Goal: Task Accomplishment & Management: Manage account settings

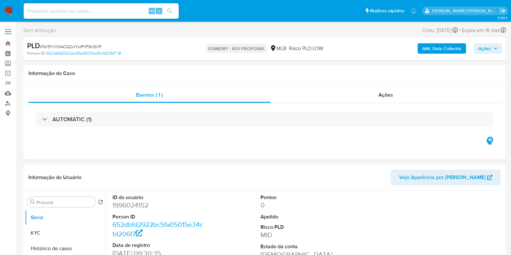
select select "10"
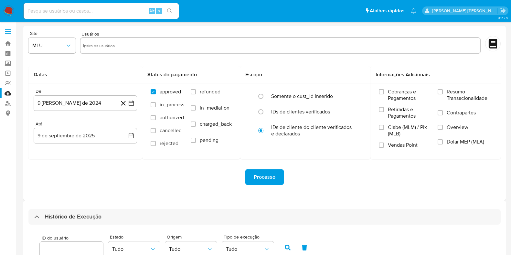
select select "25"
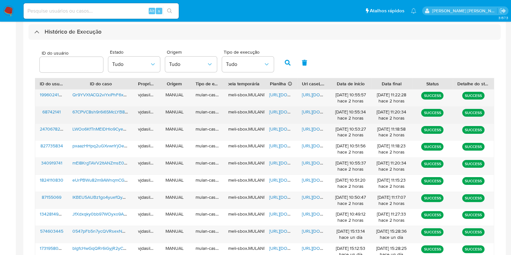
click at [307, 109] on span "https://docs.google.com/document/d/1IxStXNZOcJk6Vsr3XkCraRrHZ_4b8NHevmJ2R37Zp64…" at bounding box center [324, 112] width 45 height 6
click at [281, 109] on span "[URL][DOMAIN_NAME]" at bounding box center [291, 112] width 45 height 6
click at [114, 110] on span "67CPVC8sh9r6i6SMcLYB8u1v" at bounding box center [101, 112] width 59 height 6
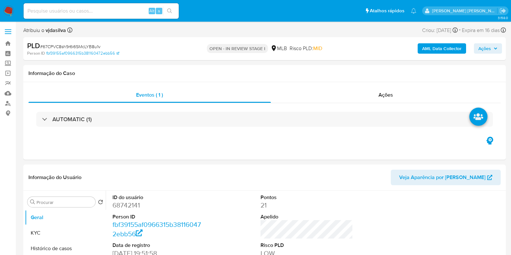
select select "10"
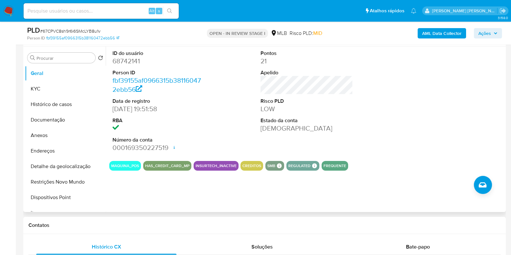
scroll to position [80, 0]
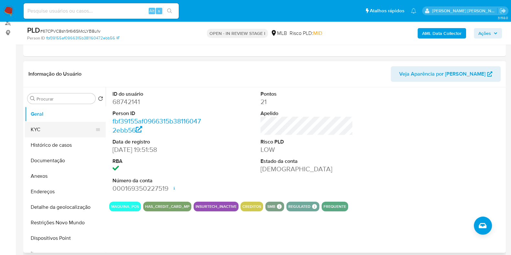
click at [54, 127] on button "KYC" at bounding box center [63, 130] width 76 height 16
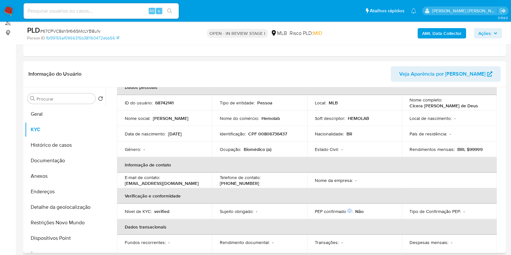
scroll to position [0, 0]
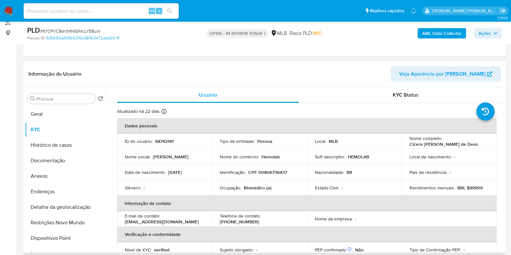
click at [243, 185] on div "Ocupação : Biomédico (a)" at bounding box center [260, 188] width 80 height 6
click at [244, 185] on p "Biomédico (a)" at bounding box center [258, 188] width 28 height 6
copy div "Ocupação : Biomédico (a)"
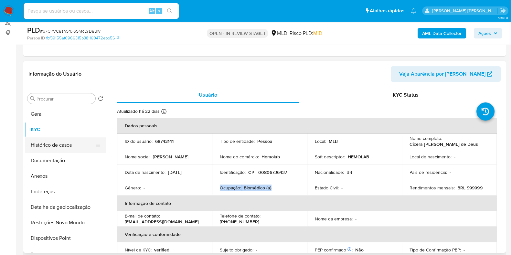
click at [81, 143] on button "Histórico de casos" at bounding box center [63, 145] width 76 height 16
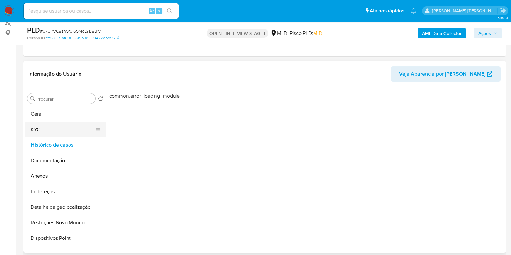
click at [40, 131] on button "KYC" at bounding box center [63, 130] width 76 height 16
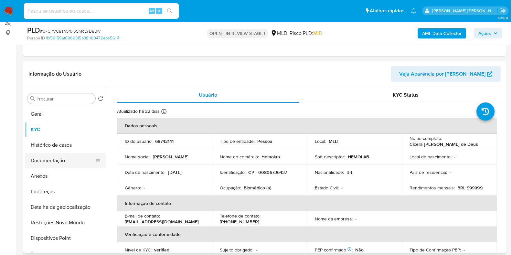
click at [64, 159] on button "Documentação" at bounding box center [63, 161] width 76 height 16
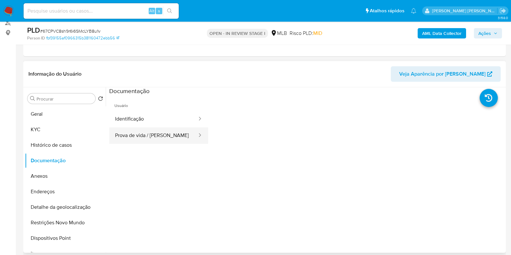
click at [145, 139] on button "Prova de vida / Selfie" at bounding box center [153, 135] width 89 height 16
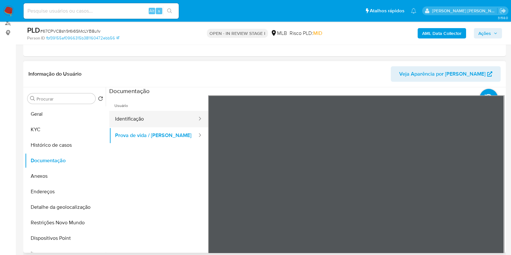
click at [150, 114] on button "Identificação" at bounding box center [153, 119] width 89 height 16
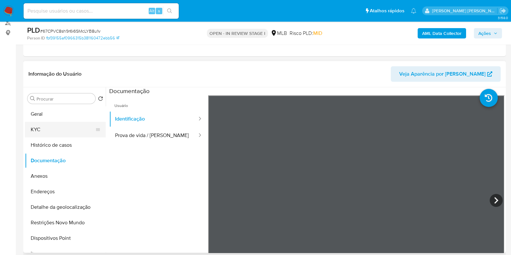
click at [53, 135] on button "KYC" at bounding box center [63, 130] width 76 height 16
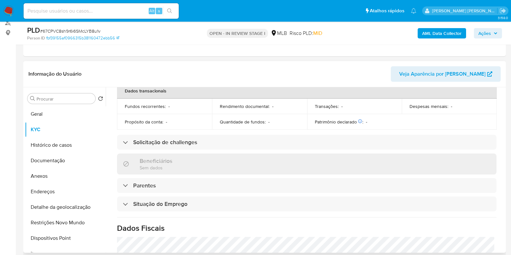
scroll to position [281, 0]
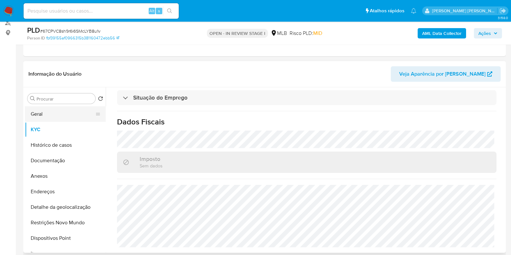
click at [56, 116] on button "Geral" at bounding box center [63, 114] width 76 height 16
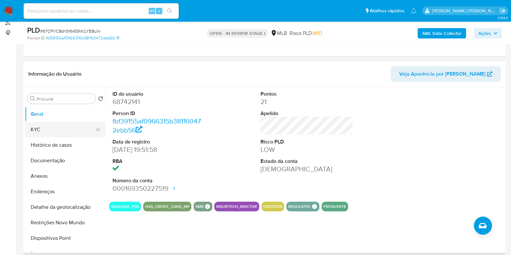
click at [36, 130] on button "KYC" at bounding box center [63, 130] width 76 height 16
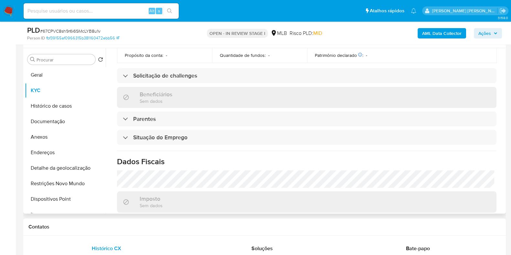
scroll to position [281, 0]
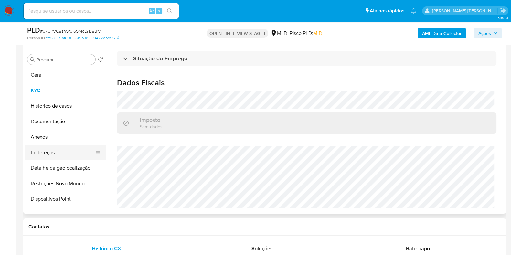
click at [52, 153] on button "Endereços" at bounding box center [63, 153] width 76 height 16
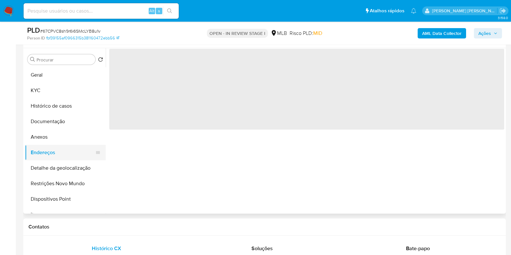
scroll to position [0, 0]
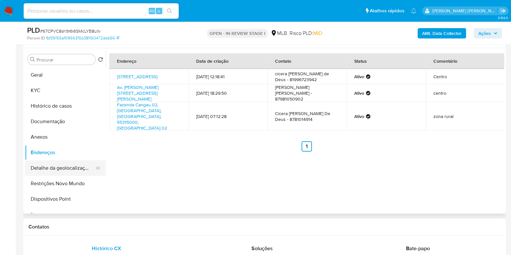
click at [66, 170] on button "Detalhe da geolocalização" at bounding box center [63, 168] width 76 height 16
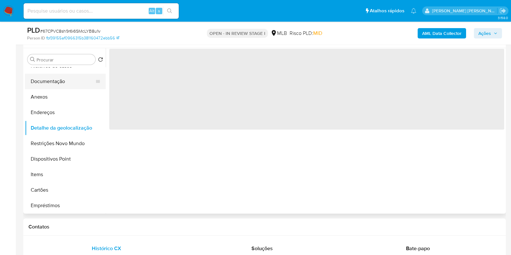
scroll to position [80, 0]
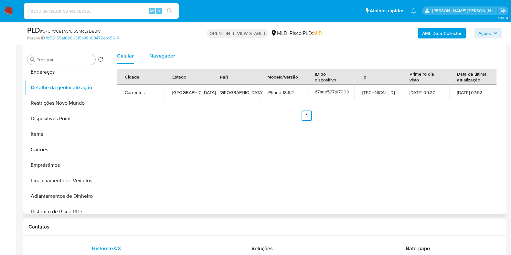
click at [167, 57] on span "Navegador" at bounding box center [162, 55] width 26 height 7
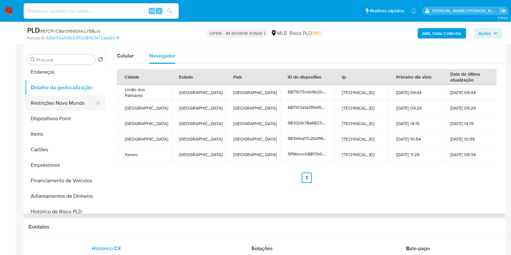
click at [69, 106] on button "Restrições Novo Mundo" at bounding box center [63, 103] width 76 height 16
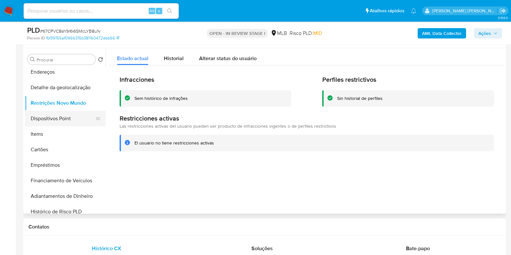
click at [60, 118] on button "Dispositivos Point" at bounding box center [63, 119] width 76 height 16
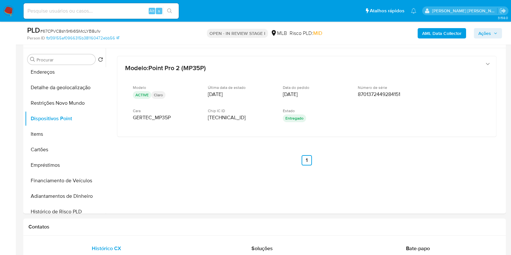
click at [53, 14] on input at bounding box center [101, 11] width 155 height 8
paste input "mc2EdVQMHeJ7cwJm7O943ujK"
type input "mc2EdVQMHeJ7cwJm7O943ujK"
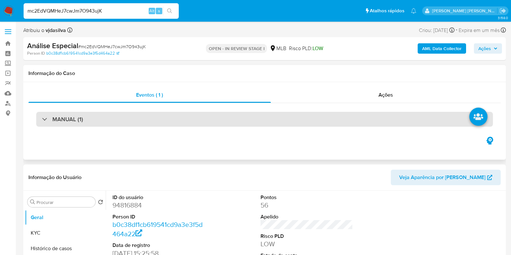
click at [58, 116] on h3 "MANUAL (1)" at bounding box center [67, 119] width 31 height 7
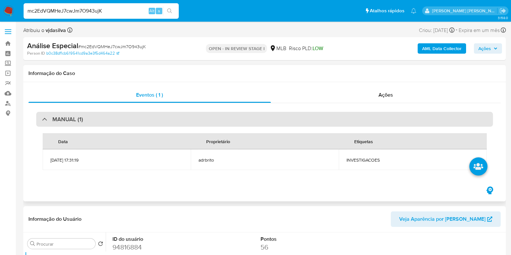
select select "10"
click at [58, 116] on h3 "MANUAL (1)" at bounding box center [67, 119] width 31 height 7
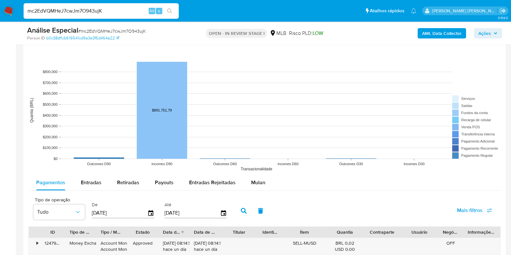
scroll to position [646, 0]
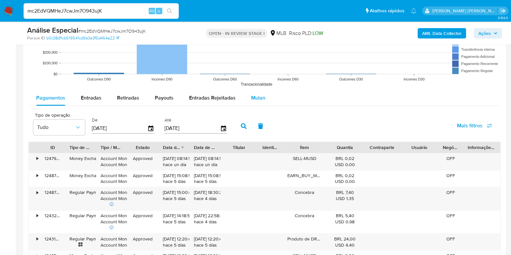
click at [251, 97] on span "Mulan" at bounding box center [258, 97] width 14 height 7
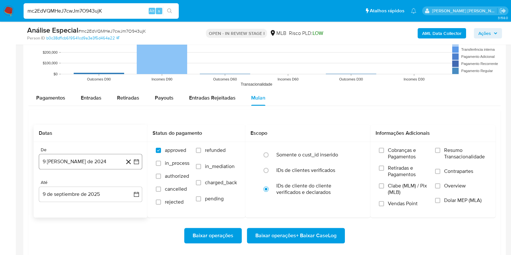
click at [80, 160] on button "9 de agosto de 2024" at bounding box center [90, 162] width 103 height 16
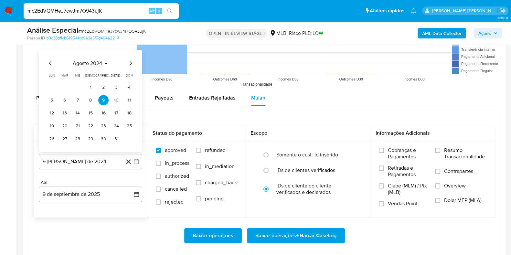
click at [96, 63] on span "agosto 2024" at bounding box center [87, 63] width 29 height 6
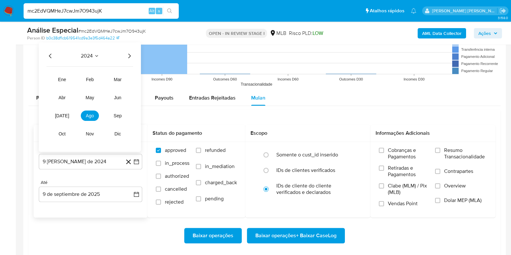
click at [128, 54] on icon "Año siguiente" at bounding box center [129, 56] width 8 height 8
click at [62, 111] on button "jul" at bounding box center [62, 116] width 18 height 10
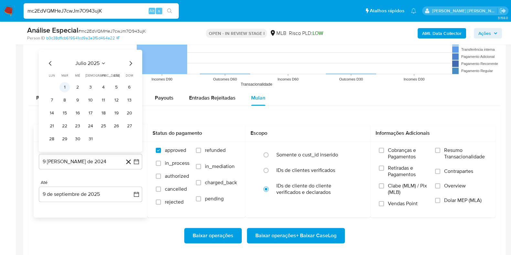
click at [61, 87] on button "1" at bounding box center [64, 87] width 10 height 10
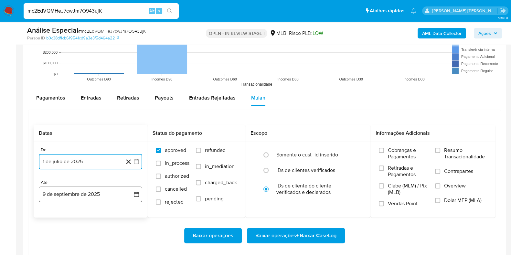
click at [73, 190] on button "9 de septiembre de 2025" at bounding box center [90, 194] width 103 height 16
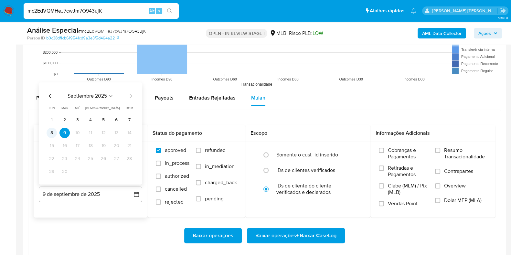
click at [55, 133] on button "8" at bounding box center [52, 133] width 10 height 10
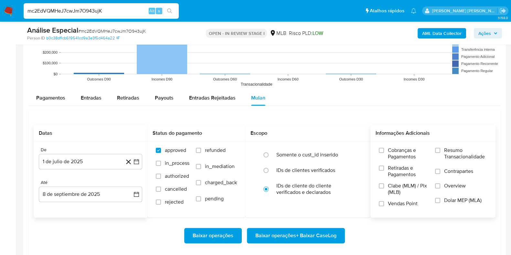
click at [449, 154] on span "Resumo Transacionalidade" at bounding box center [465, 153] width 43 height 13
click at [440, 153] on input "Resumo Transacionalidade" at bounding box center [437, 150] width 5 height 5
click at [439, 173] on input "Contrapartes" at bounding box center [437, 171] width 5 height 5
click at [287, 234] on span "Baixar operações + Baixar CaseLog" at bounding box center [295, 235] width 81 height 14
click at [102, 163] on button "1 de julio de 2025" at bounding box center [90, 162] width 103 height 16
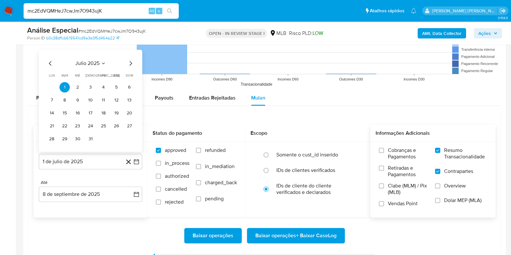
click at [50, 56] on div "julio 2025 julio 2025 lun lunes mar martes mié miércoles jue jueves vie viernes…" at bounding box center [90, 101] width 103 height 102
click at [45, 62] on div "julio 2025 julio 2025 lun lunes mar martes mié miércoles jue jueves vie viernes…" at bounding box center [90, 101] width 103 height 102
click at [48, 64] on icon "Mes anterior" at bounding box center [51, 63] width 8 height 8
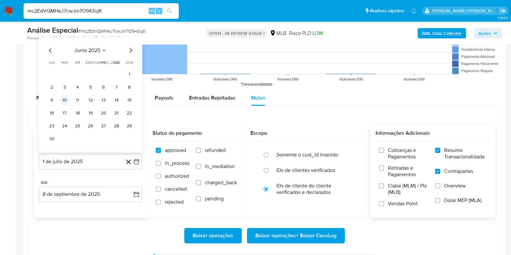
click at [66, 98] on button "10" at bounding box center [64, 100] width 10 height 10
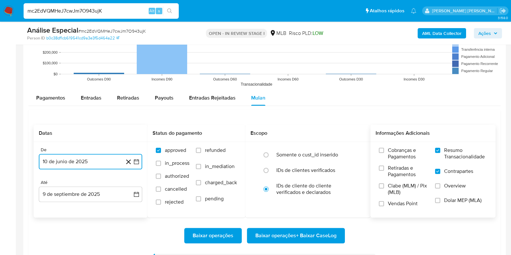
click at [71, 164] on button "10 de junio de 2025" at bounding box center [90, 162] width 103 height 16
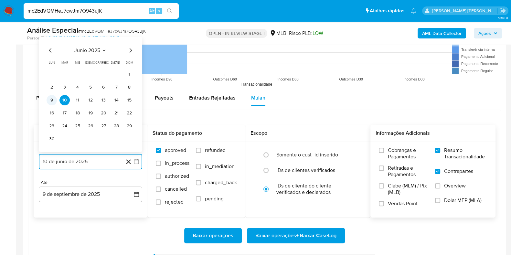
click at [50, 100] on button "9" at bounding box center [52, 100] width 10 height 10
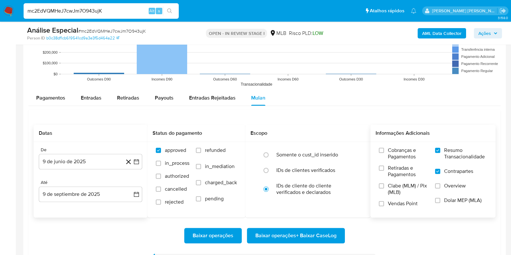
click at [87, 216] on div "De 9 de junio de 2025 9-06-2025 Até 9 de septiembre de 2025 9-09-2025" at bounding box center [91, 180] width 114 height 76
click at [89, 191] on button "9 de septiembre de 2025" at bounding box center [90, 194] width 103 height 16
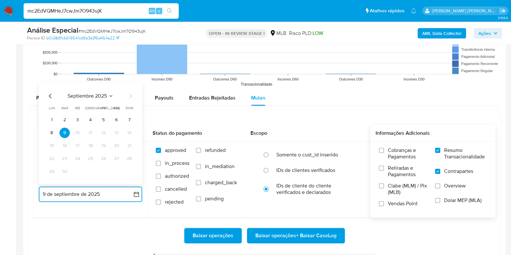
click at [50, 132] on button "8" at bounding box center [52, 133] width 10 height 10
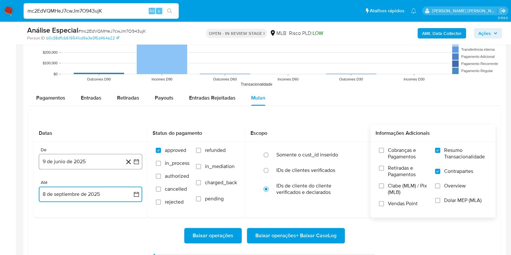
click at [75, 156] on button "9 de junio de 2025" at bounding box center [90, 162] width 103 height 16
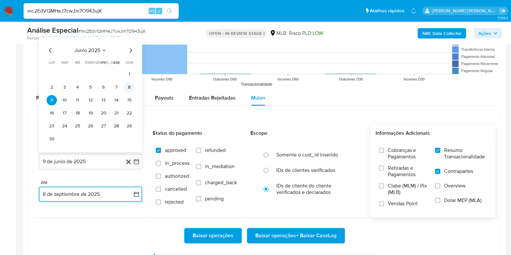
click at [131, 88] on button "8" at bounding box center [129, 87] width 10 height 10
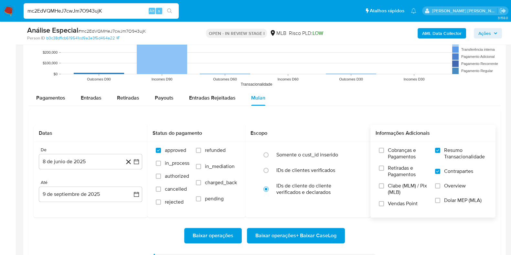
click at [109, 218] on div "Baixar operações Baixar operações + Baixar CaseLog Processo iniciado A geração …" at bounding box center [265, 254] width 462 height 73
click at [318, 230] on span "Baixar operações + Baixar CaseLog" at bounding box center [295, 235] width 81 height 14
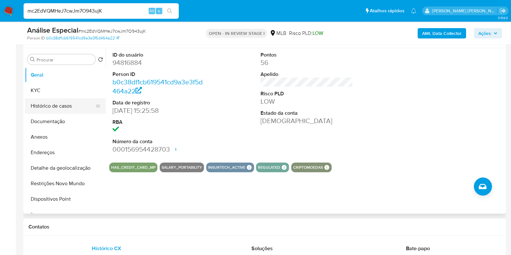
scroll to position [121, 0]
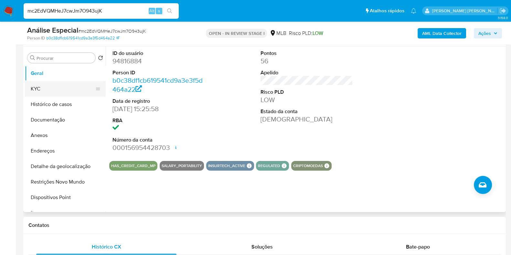
click at [60, 90] on button "KYC" at bounding box center [63, 89] width 76 height 16
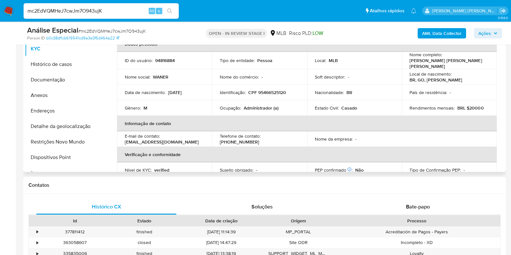
scroll to position [0, 0]
click at [446, 32] on b "AML Data Collector" at bounding box center [441, 33] width 39 height 10
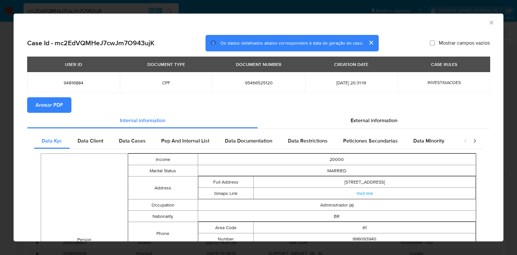
click at [57, 106] on span "Anexar PDF" at bounding box center [49, 105] width 27 height 14
click at [488, 23] on icon "Fechar a janela" at bounding box center [491, 22] width 6 height 6
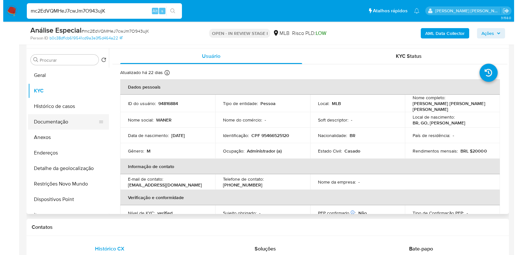
scroll to position [121, 0]
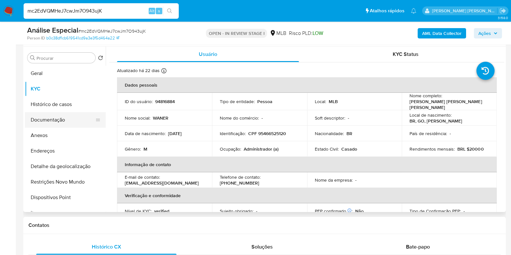
click at [47, 120] on button "Documentação" at bounding box center [63, 120] width 76 height 16
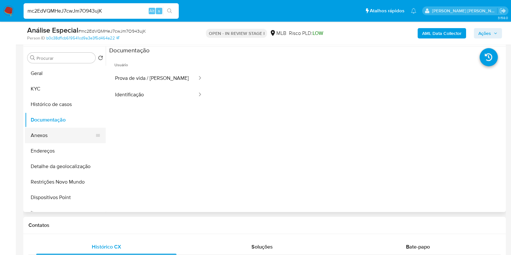
click at [48, 137] on button "Anexos" at bounding box center [63, 136] width 76 height 16
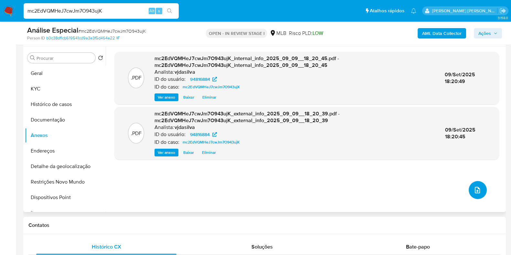
click at [478, 189] on icon "upload-file" at bounding box center [477, 190] width 8 height 8
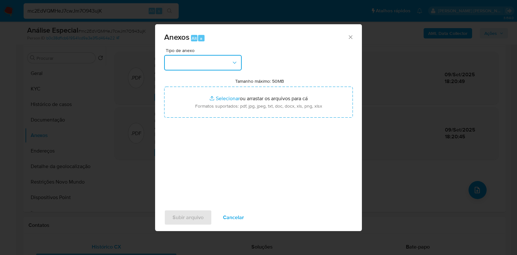
click at [237, 63] on icon "button" at bounding box center [234, 62] width 6 height 6
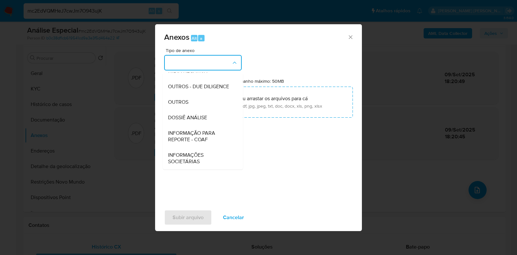
scroll to position [100, 0]
click at [197, 105] on div "OUTROS" at bounding box center [201, 102] width 66 height 16
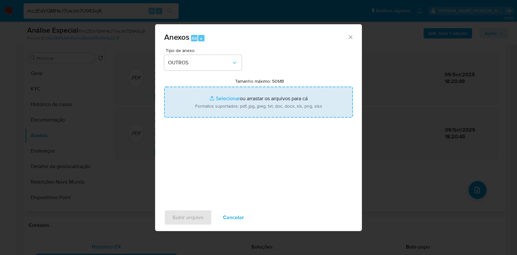
type input "C:\fakepath\Mulan - 67CPVC8sh9r6i6SMcLYB8u1v - CPF 00806736437 - CICERA DEBORAH…"
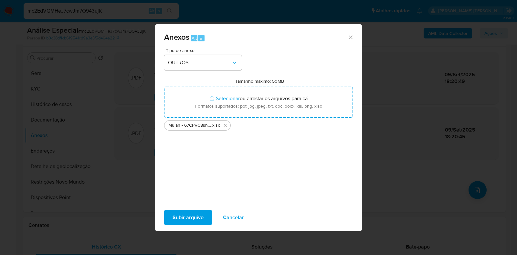
click at [181, 218] on span "Subir arquivo" at bounding box center [188, 217] width 31 height 14
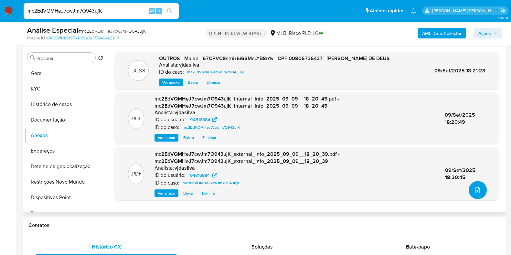
click at [475, 192] on icon "upload-file" at bounding box center [477, 190] width 5 height 6
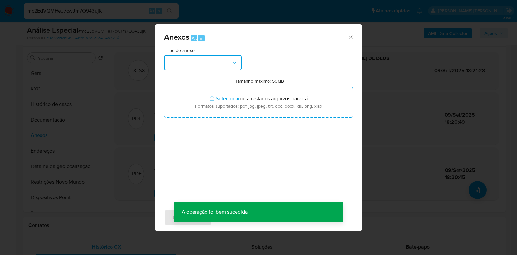
click at [236, 62] on icon "button" at bounding box center [234, 62] width 6 height 6
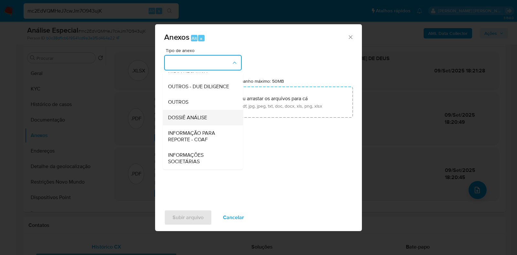
click at [196, 116] on span "DOSSIÊ ANÁLISE" at bounding box center [187, 117] width 39 height 6
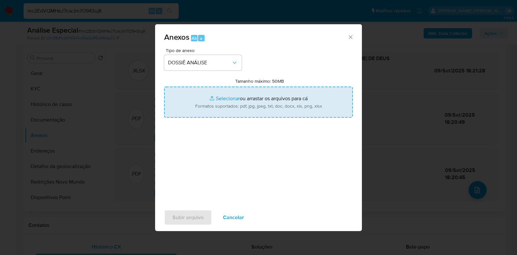
type input "C:\fakepath\SAR - XXXX - CPF 00806736437 - CICERA DEBORAH LEAO DE DEUS.pdf"
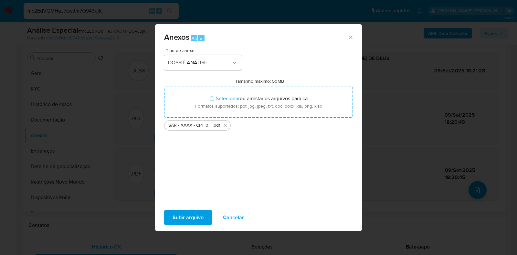
click at [187, 217] on span "Subir arquivo" at bounding box center [188, 217] width 31 height 14
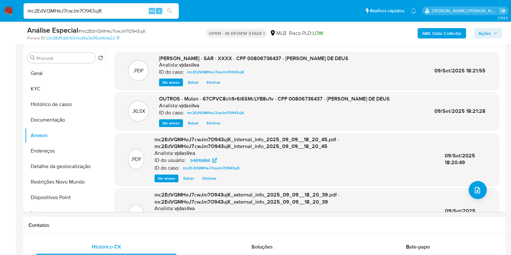
click at [485, 34] on span "Ações" at bounding box center [484, 33] width 13 height 10
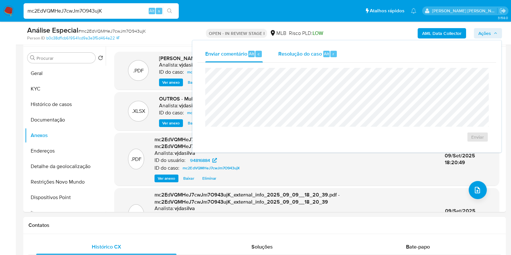
click at [316, 51] on span "Resolução do caso" at bounding box center [300, 53] width 44 height 7
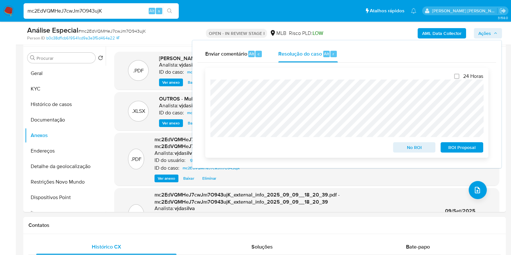
click at [457, 146] on span "ROI Proposal" at bounding box center [462, 147] width 34 height 9
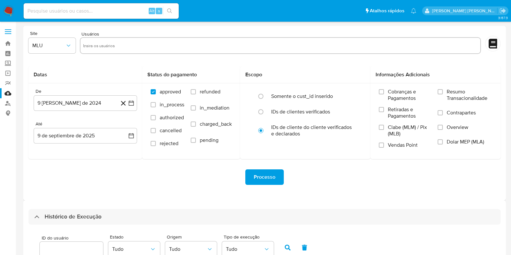
select select "25"
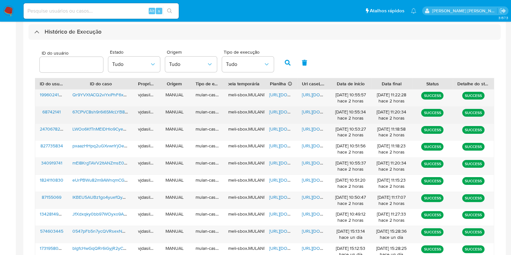
click at [315, 112] on span "https://docs.google.com/document/d/1IxStXNZOcJk6Vsr3XkCraRrHZ_4b8NHevmJ2R37Zp64…" at bounding box center [324, 112] width 45 height 6
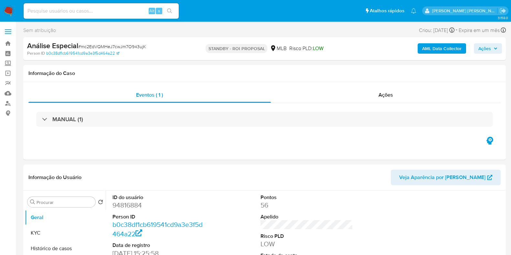
select select "10"
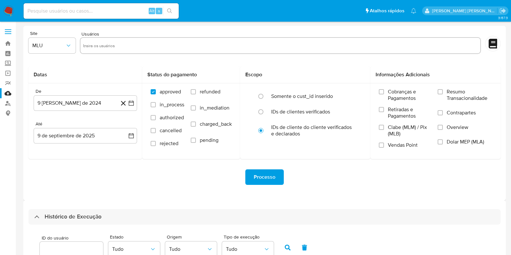
select select "25"
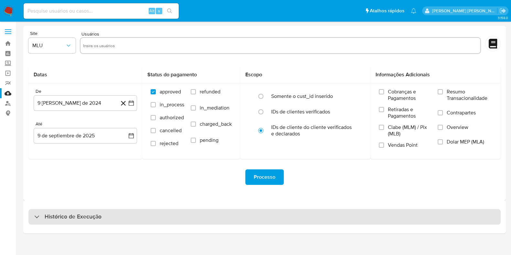
click at [91, 220] on h3 "Histórico de Execução" at bounding box center [73, 217] width 57 height 8
select select "10"
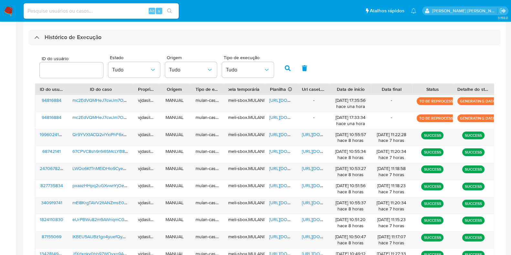
scroll to position [202, 0]
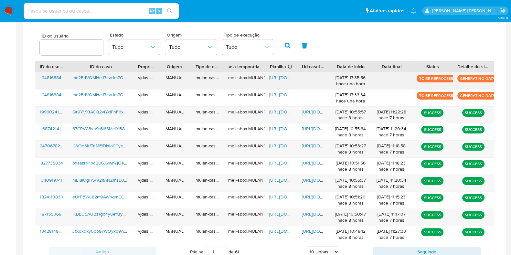
click at [94, 78] on span "mc2EdVQMHeJ7cwJm7O943ujK" at bounding box center [104, 77] width 65 height 6
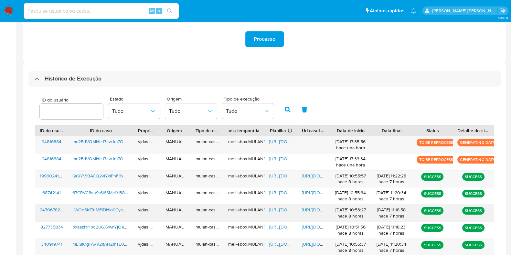
scroll to position [121, 0]
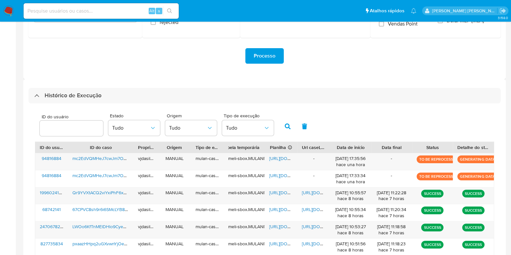
click at [86, 14] on input at bounding box center [101, 11] width 155 height 8
paste input "https://docs.google.com/document/d/1IxStXNZOcJk6Vsr3XkCraRrHZ_4b8NHevmJ2R37Zp64…"
type input "https://docs.google.com/document/d/1IxStXNZOcJk6Vsr3XkCraRrHZ_4b8NHevmJ2R37Zp64…"
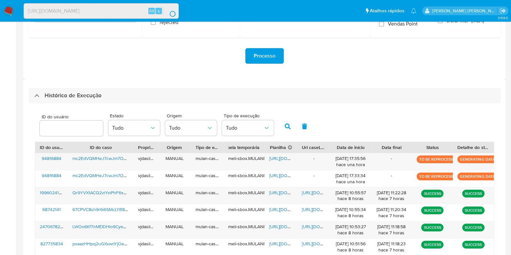
scroll to position [0, 0]
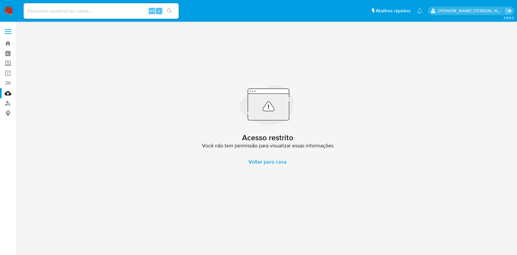
click at [125, 13] on input at bounding box center [101, 11] width 155 height 8
paste input "https://docs.google.com/document/d/1IxStXNZOcJk6Vsr3XkCraRrHZ_4b8NHevmJ2R37Zp64…"
type input "https://docs.google.com/document/d/1IxStXNZOcJk6Vsr3XkCraRrHZ_4b8NHevmJ2R37Zp64…"
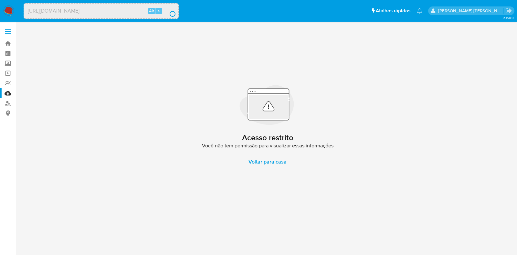
scroll to position [0, 0]
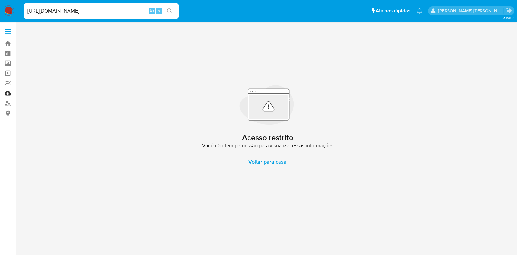
click at [8, 94] on link "Mulan" at bounding box center [38, 93] width 77 height 10
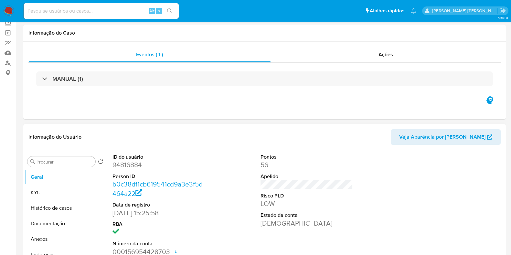
select select "10"
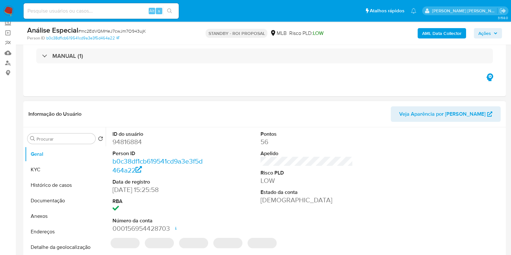
scroll to position [121, 0]
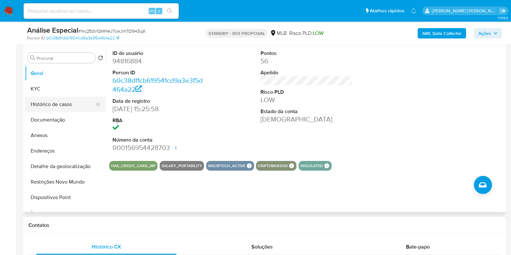
click at [69, 107] on button "Histórico de casos" at bounding box center [63, 105] width 76 height 16
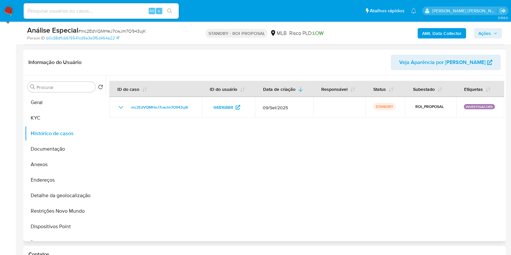
scroll to position [80, 0]
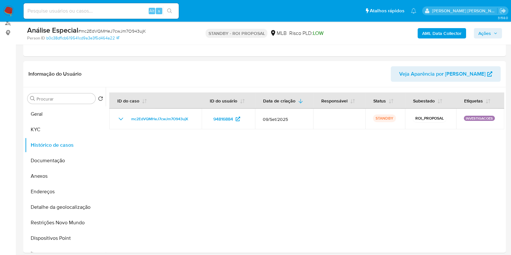
drag, startPoint x: 14, startPoint y: 0, endPoint x: 10, endPoint y: 94, distance: 94.1
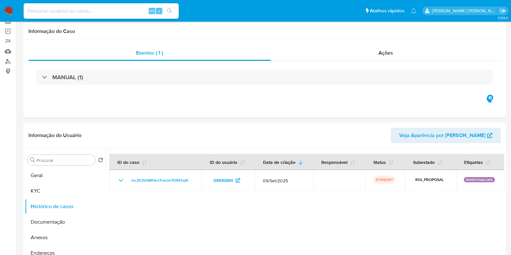
scroll to position [0, 0]
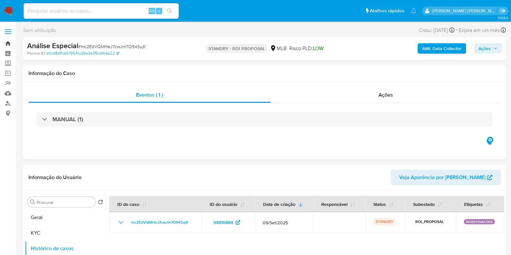
click at [11, 44] on link "Bandeja" at bounding box center [38, 43] width 77 height 10
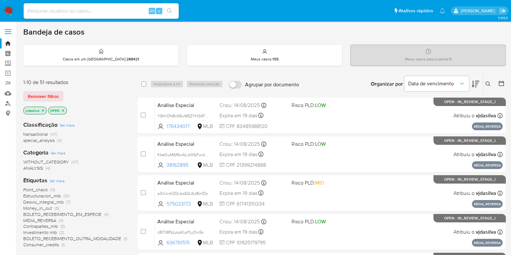
click at [493, 90] on div "Insira a ID do usuário ou caso Procurar Remover filtros" at bounding box center [488, 84] width 11 height 20
click at [488, 86] on icon at bounding box center [487, 83] width 5 height 5
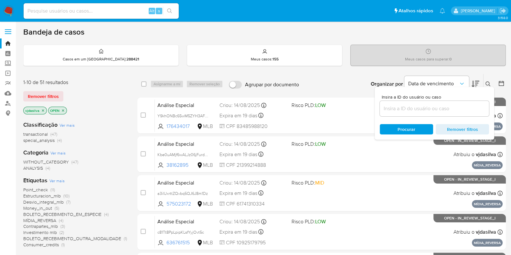
click at [425, 104] on input at bounding box center [434, 108] width 109 height 8
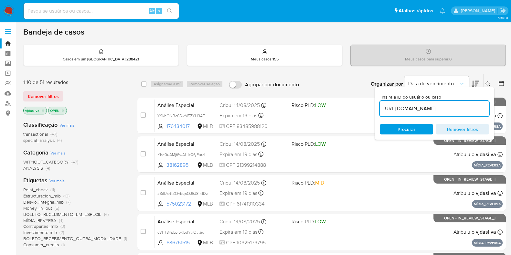
scroll to position [0, 136]
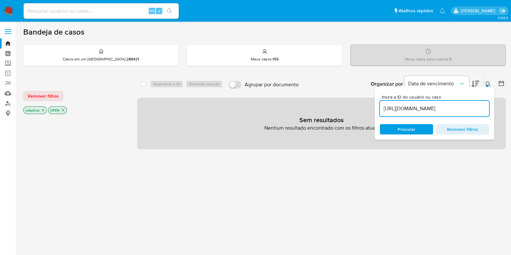
click at [411, 131] on span "Procurar" at bounding box center [407, 129] width 18 height 10
click at [465, 108] on input "https://docs.google.com/document/d/1IxStXNZOcJk6Vsr3XkCraRrHZ_4b8NHevmJ2R37Zp64…" at bounding box center [434, 108] width 109 height 8
click at [415, 106] on input "https://docs.google.com/document/d/1IxStXNZOcJk6Vsr3XkCraRrHZ_4b8NHevmJ2R37Zp64…" at bounding box center [434, 108] width 109 height 8
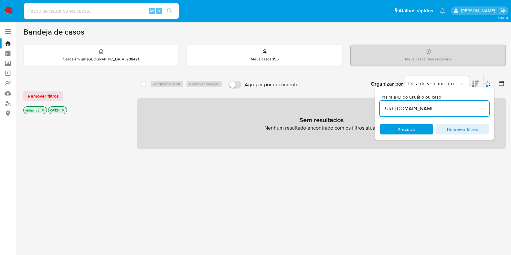
paste input "mc2EdVQMHeJ7cwJm7O943ujK"
type input "mc2EdVQMHeJ7cwJm7O943ujK"
click at [395, 128] on span "Procurar" at bounding box center [406, 129] width 44 height 9
click at [63, 109] on icon "close-filter" at bounding box center [63, 110] width 2 height 2
click at [41, 112] on p "vjdasilva" at bounding box center [35, 110] width 23 height 7
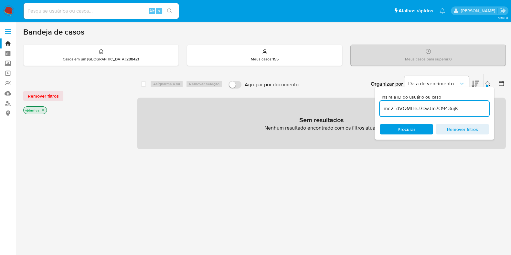
click at [43, 110] on icon "close-filter" at bounding box center [43, 110] width 4 height 4
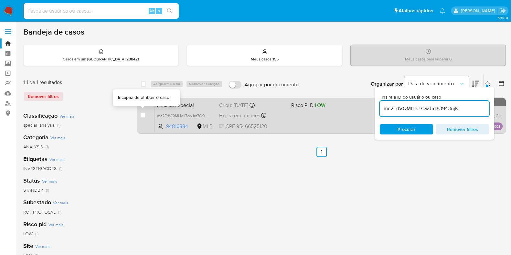
click at [143, 117] on div "case-item-checkbox" at bounding box center [142, 115] width 5 height 6
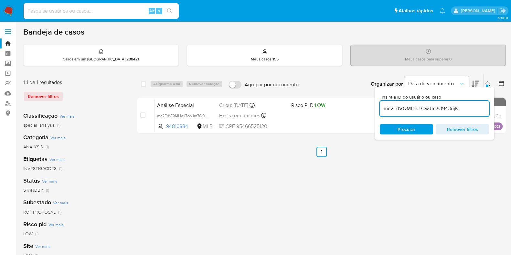
click at [139, 90] on div "select-all-cases-checkbox Asignarme a mí Remover seleção Agrupar por documento …" at bounding box center [321, 84] width 369 height 20
click at [144, 86] on div "select-all-cases-checkbox" at bounding box center [143, 84] width 5 height 6
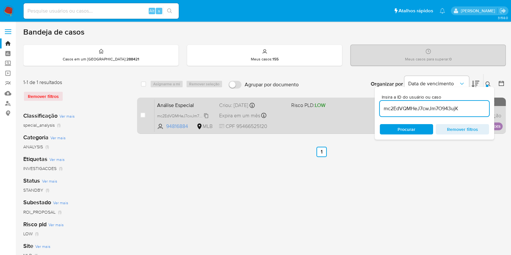
click at [186, 116] on span "mc2EdVQMHeJ7cwJm7O943ujK" at bounding box center [186, 115] width 58 height 7
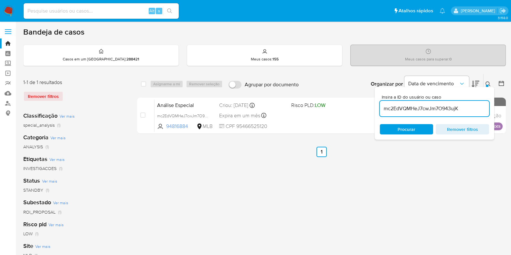
click at [188, 140] on div "select-all-cases-checkbox Asignarme a mí Remover seleção Agrupar por documento …" at bounding box center [321, 216] width 369 height 284
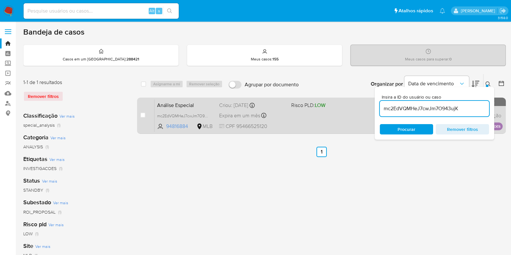
click at [164, 108] on span "Análise Especial" at bounding box center [185, 105] width 57 height 8
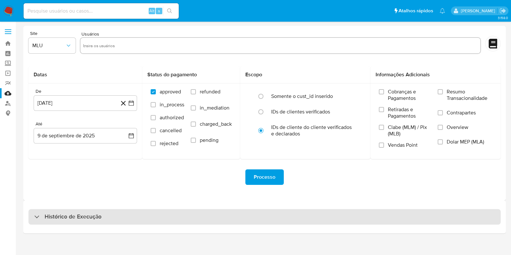
click at [74, 214] on h3 "Histórico de Execução" at bounding box center [73, 217] width 57 height 8
select select "10"
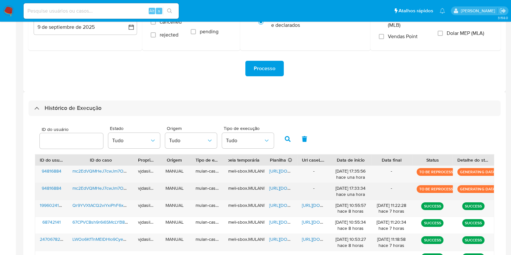
scroll to position [121, 0]
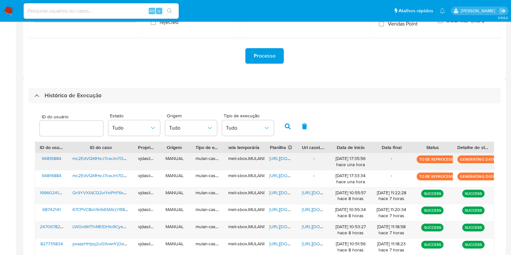
drag, startPoint x: 68, startPoint y: 162, endPoint x: 126, endPoint y: 160, distance: 58.2
click at [126, 160] on div "94816884 mc2EdVQMHeJ7cwJm7O943ujK vjdasilva MANUAL mulan-caselog meli-sbox.MULA…" at bounding box center [264, 161] width 459 height 17
click at [99, 157] on span "mc2EdVQMHeJ7cwJm7O943ujK" at bounding box center [104, 158] width 65 height 6
click at [103, 11] on input at bounding box center [101, 11] width 155 height 8
paste input "67CPVC8sh9r6i6SMcLYB8u1v"
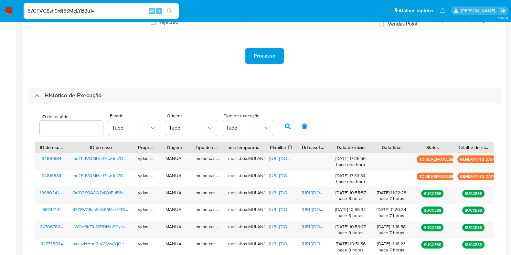
type input "67CPVC8sh9r6i6SMcLYB8u1v"
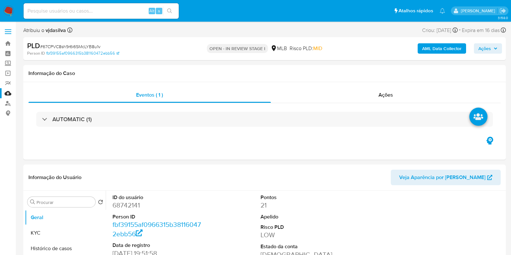
select select "10"
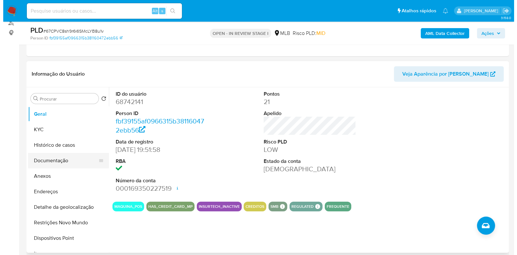
scroll to position [80, 0]
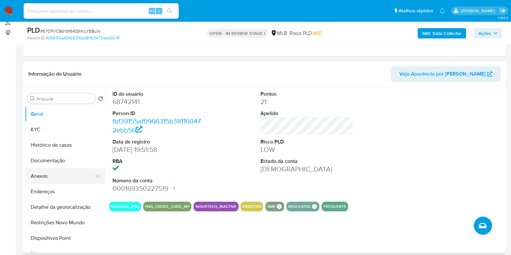
click at [48, 175] on button "Anexos" at bounding box center [63, 176] width 76 height 16
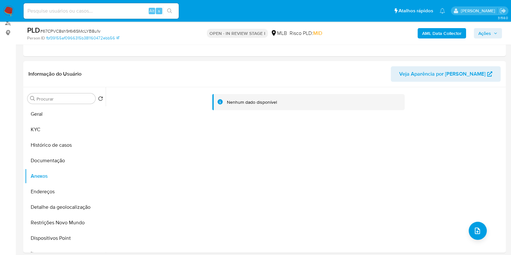
click at [434, 35] on b "AML Data Collector" at bounding box center [441, 33] width 39 height 10
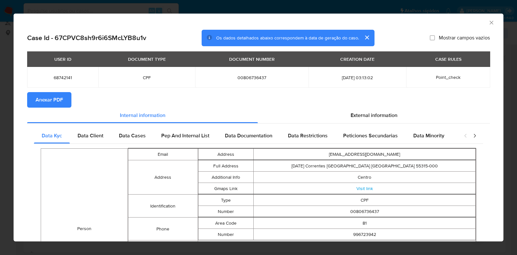
click at [55, 104] on span "Anexar PDF" at bounding box center [49, 100] width 27 height 14
click at [490, 22] on icon "Fechar a janela" at bounding box center [492, 23] width 4 height 4
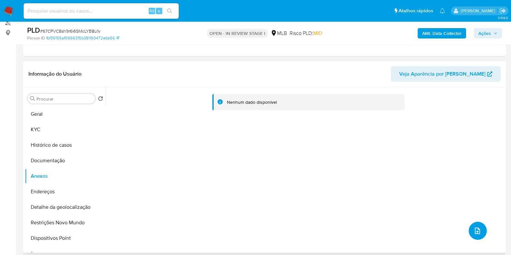
click at [477, 228] on icon "upload-file" at bounding box center [477, 231] width 5 height 6
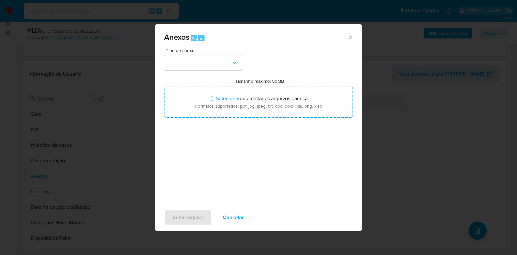
click at [218, 54] on div "Tipo de anexo" at bounding box center [203, 59] width 78 height 22
click at [223, 60] on button "button" at bounding box center [203, 63] width 78 height 16
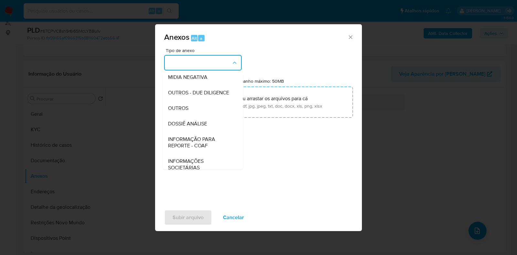
drag, startPoint x: 189, startPoint y: 115, endPoint x: 190, endPoint y: 120, distance: 5.4
click at [189, 116] on div "OUTROS" at bounding box center [201, 109] width 66 height 16
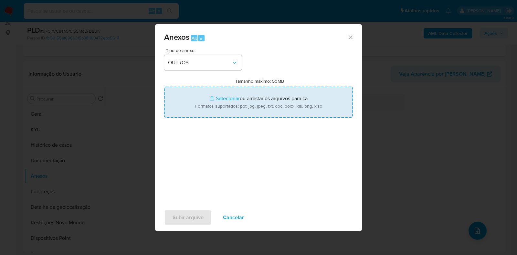
type input "C:\fakepath\Mulan - 67CPVC8sh9r6i6SMcLYB8u1v - CPF 00806736437 - CICERA DEBORAH…"
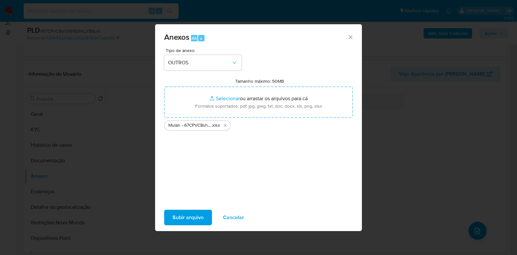
click at [190, 217] on span "Subir arquivo" at bounding box center [188, 217] width 31 height 14
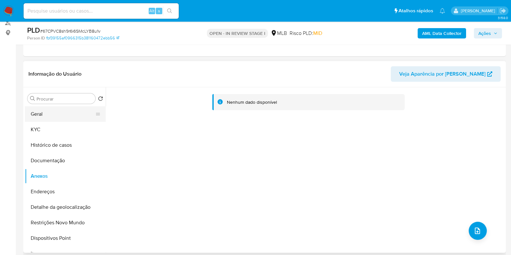
click at [55, 117] on button "Geral" at bounding box center [63, 114] width 76 height 16
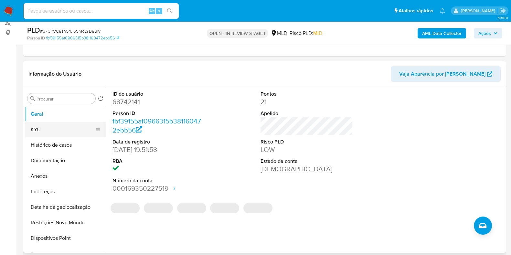
click at [51, 126] on button "KYC" at bounding box center [63, 130] width 76 height 16
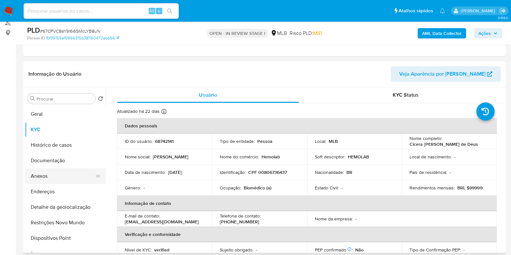
click at [62, 175] on button "Anexos" at bounding box center [63, 176] width 76 height 16
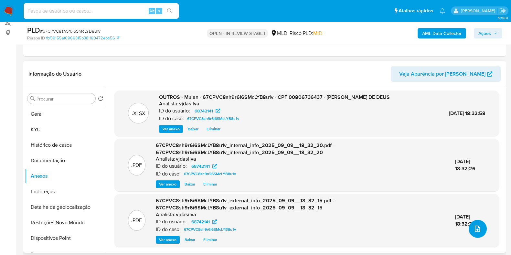
click at [473, 232] on span "upload-file" at bounding box center [477, 229] width 8 height 8
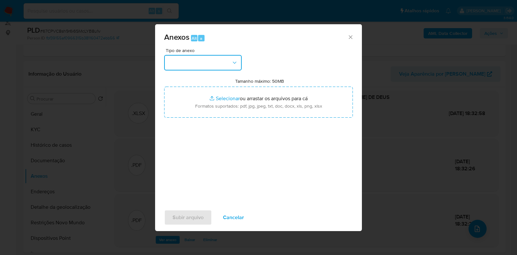
click at [234, 64] on icon "button" at bounding box center [234, 62] width 6 height 6
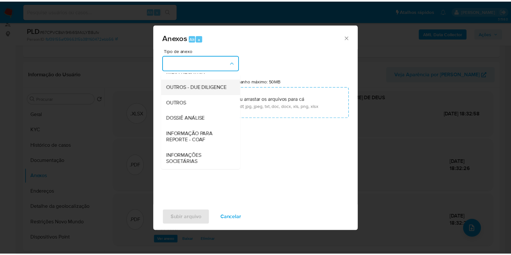
scroll to position [100, 0]
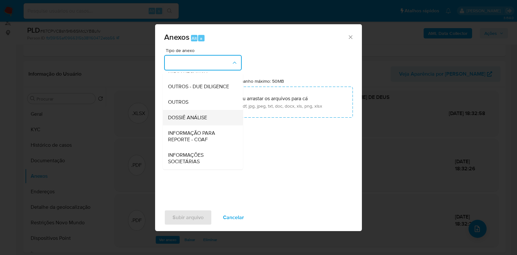
click at [207, 115] on div "DOSSIÊ ANÁLISE" at bounding box center [201, 118] width 66 height 16
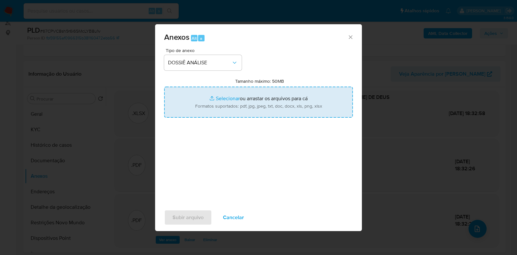
type input "C:\fakepath\SAR - XXXX - CPF 00806736437 - CICERA DEBORAH LEAO DE DEUS.pdf"
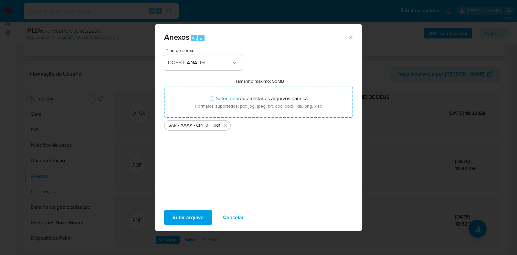
click at [187, 219] on span "Subir arquivo" at bounding box center [188, 217] width 31 height 14
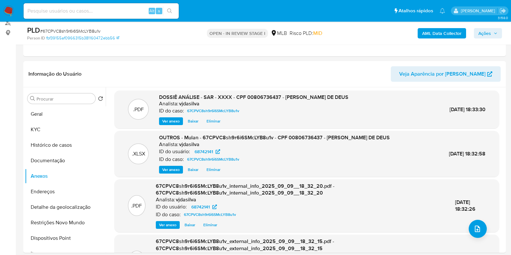
click at [484, 34] on span "Ações" at bounding box center [484, 33] width 13 height 10
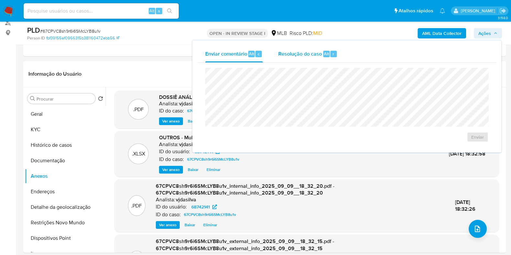
click at [294, 53] on span "Resolução do caso" at bounding box center [300, 53] width 44 height 7
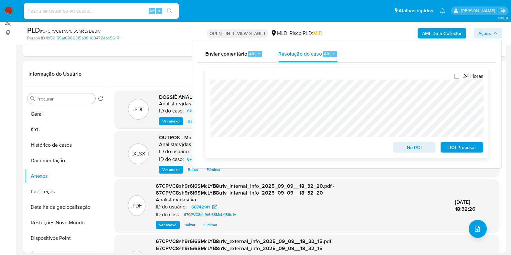
click at [452, 147] on span "ROI Proposal" at bounding box center [462, 147] width 34 height 9
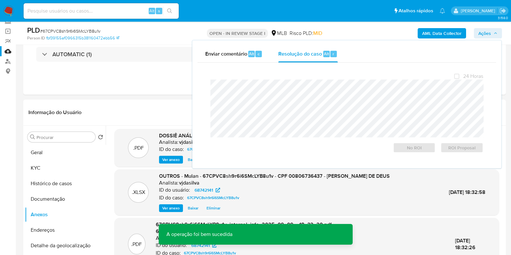
scroll to position [0, 0]
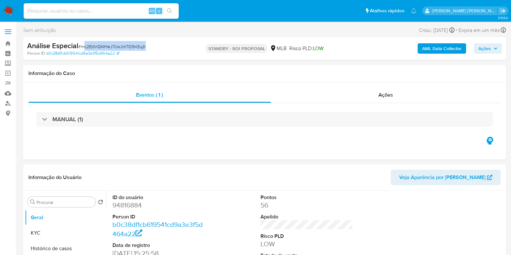
select select "10"
drag, startPoint x: 147, startPoint y: 48, endPoint x: 81, endPoint y: 46, distance: 65.9
click at [81, 46] on div "Análise Especial # mc2EdVQMHeJ7cwJm7O943ujK" at bounding box center [105, 46] width 156 height 10
copy span "mc2EdVQMHeJ7cwJm7O943ujK"
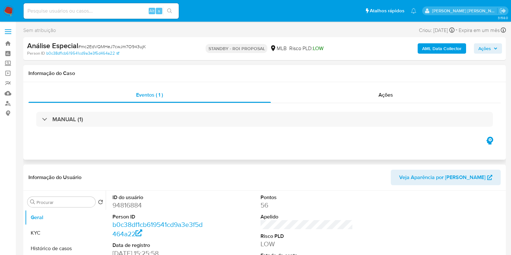
select select "10"
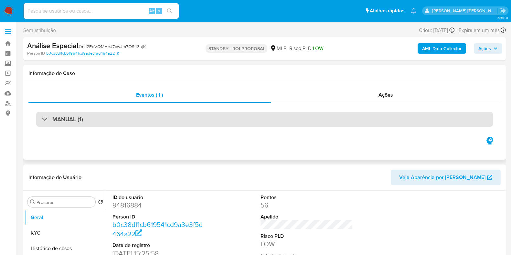
click at [105, 119] on div "MANUAL (1)" at bounding box center [264, 119] width 457 height 15
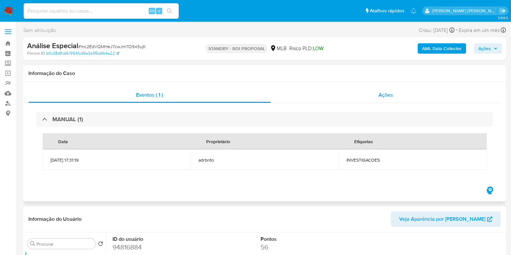
click at [396, 94] on div "Ações" at bounding box center [386, 95] width 230 height 16
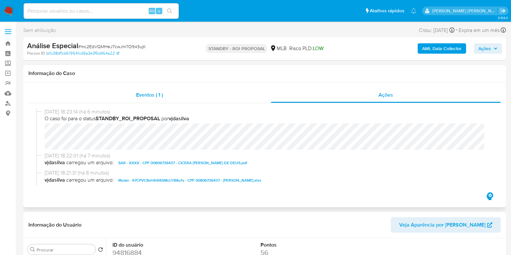
click at [158, 99] on div "Eventos ( 1 )" at bounding box center [149, 95] width 242 height 16
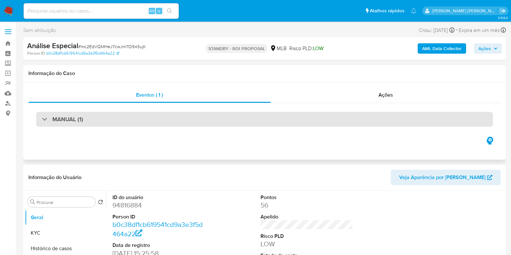
click at [89, 122] on div "MANUAL (1)" at bounding box center [264, 119] width 457 height 15
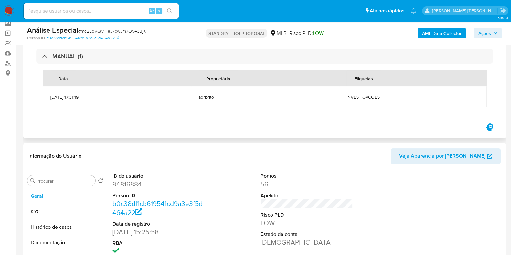
scroll to position [80, 0]
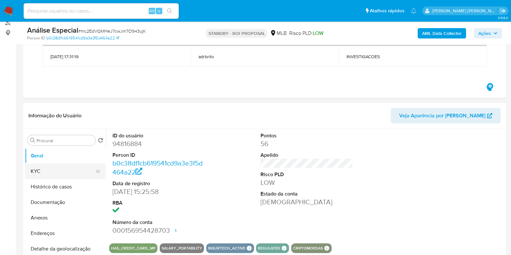
click at [52, 166] on button "KYC" at bounding box center [63, 172] width 76 height 16
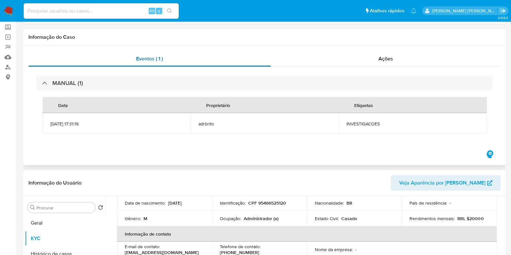
scroll to position [0, 0]
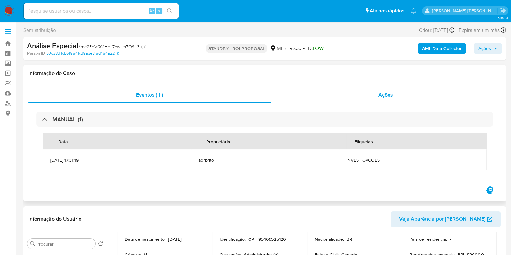
click at [355, 99] on div "Ações" at bounding box center [386, 95] width 230 height 16
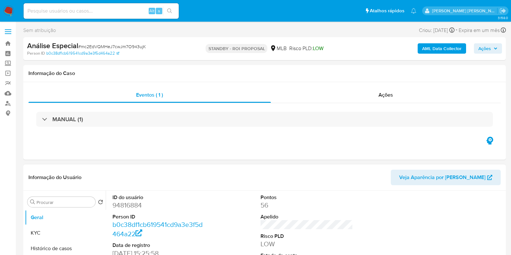
select select "10"
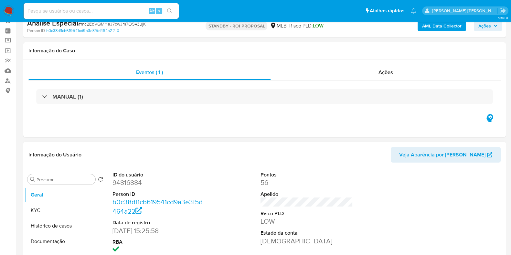
scroll to position [40, 0]
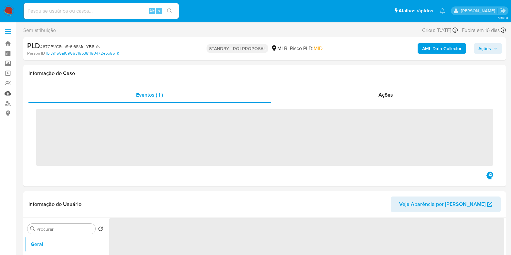
click at [9, 92] on link "Mulan" at bounding box center [38, 93] width 77 height 10
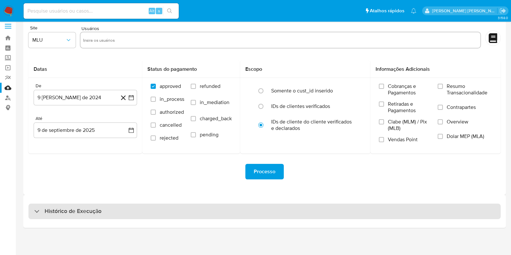
click at [62, 204] on div "Histórico de Execução" at bounding box center [264, 212] width 472 height 16
select select "10"
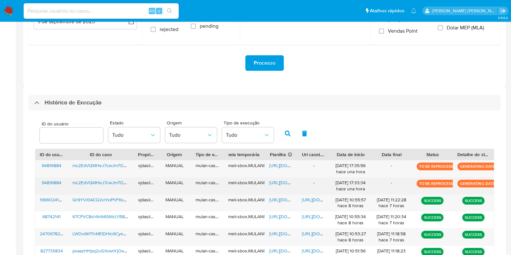
scroll to position [127, 0]
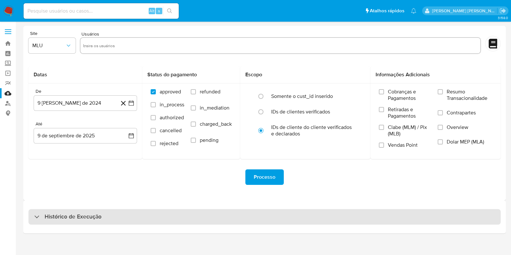
click at [110, 222] on div "Histórico de Execução" at bounding box center [264, 217] width 472 height 16
select select "10"
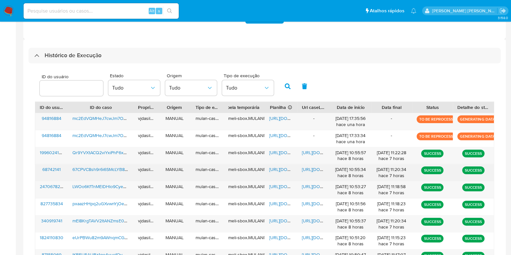
scroll to position [202, 0]
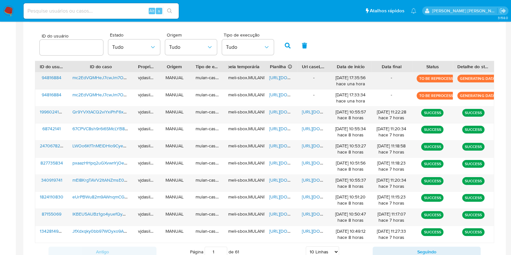
click at [83, 77] on span "mc2EdVQMHeJ7cwJm7O943ujK" at bounding box center [104, 77] width 65 height 6
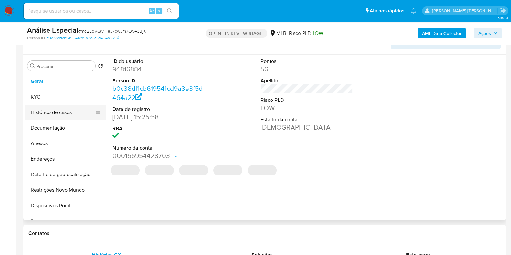
scroll to position [121, 0]
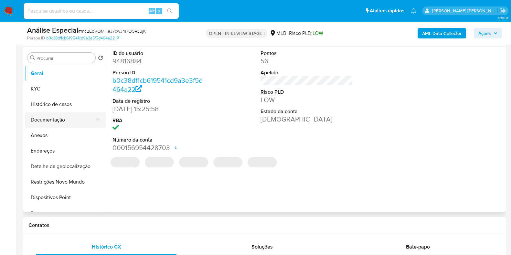
select select "10"
click at [37, 136] on button "Anexos" at bounding box center [63, 136] width 76 height 16
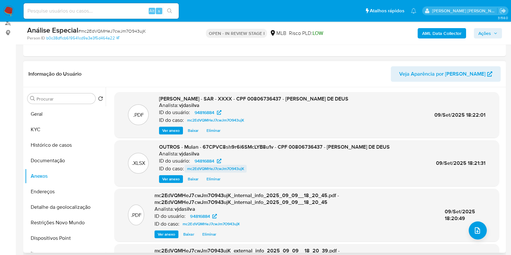
scroll to position [0, 0]
click at [217, 178] on span "Eliminar" at bounding box center [214, 179] width 14 height 6
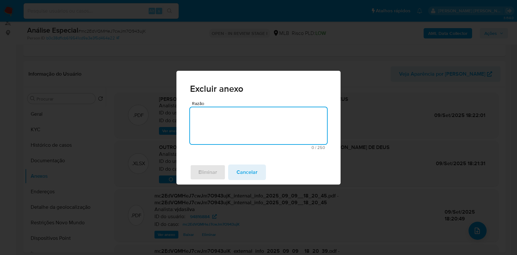
click at [241, 126] on textarea "Razão" at bounding box center [258, 125] width 137 height 37
type textarea "Atualizar"
click at [217, 173] on span "Eliminar" at bounding box center [207, 172] width 19 height 14
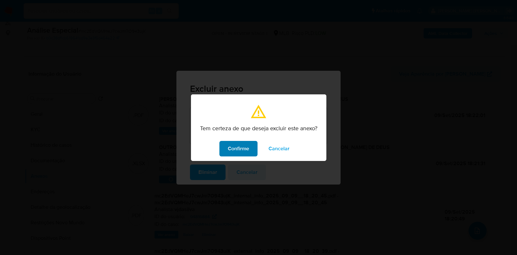
click at [250, 143] on button "Confirme" at bounding box center [238, 149] width 38 height 16
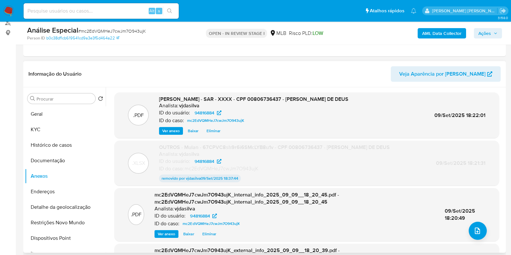
click at [208, 131] on span "Eliminar" at bounding box center [214, 131] width 14 height 6
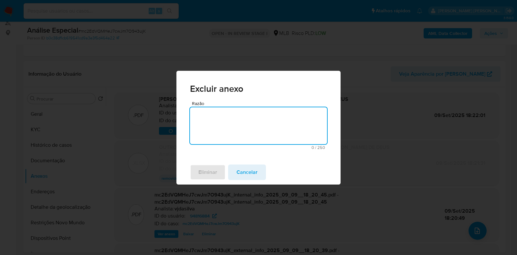
click at [202, 122] on textarea "Razão" at bounding box center [258, 125] width 137 height 37
type textarea "atualizar"
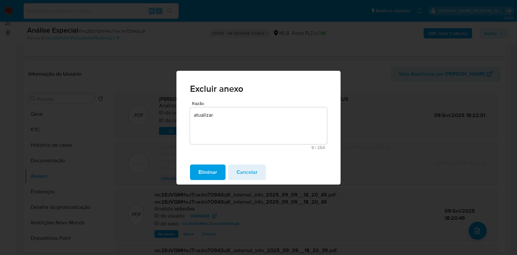
click at [200, 172] on span "Eliminar" at bounding box center [207, 172] width 19 height 14
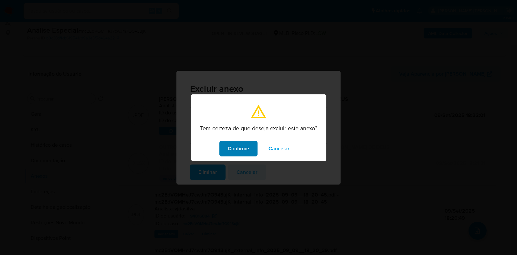
click at [228, 151] on span "Confirme" at bounding box center [238, 149] width 21 height 14
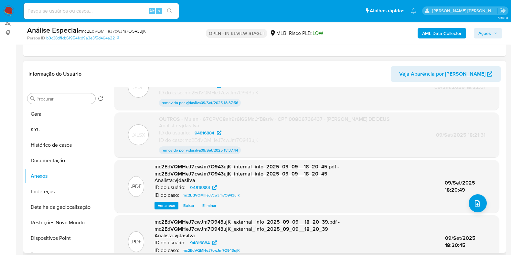
scroll to position [40, 0]
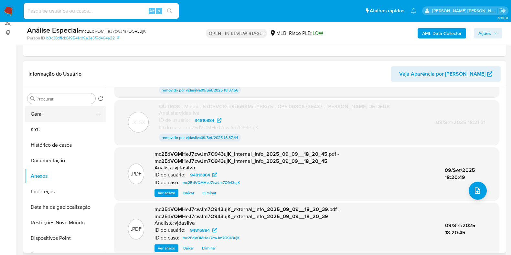
click at [53, 110] on button "Geral" at bounding box center [63, 114] width 76 height 16
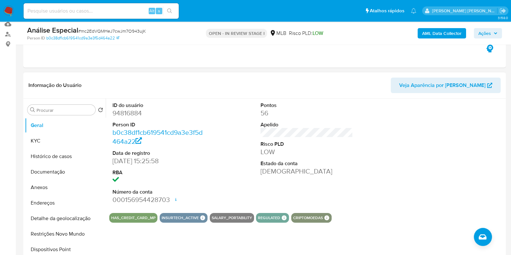
scroll to position [80, 0]
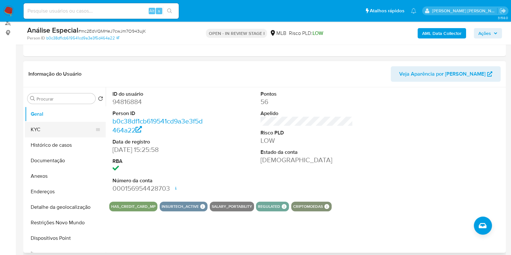
click at [48, 133] on button "KYC" at bounding box center [63, 130] width 76 height 16
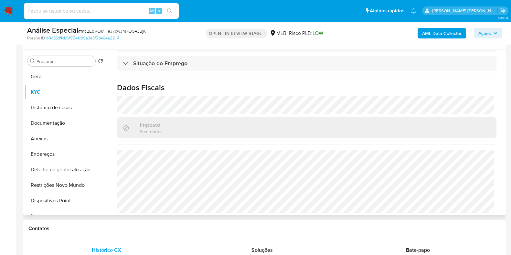
scroll to position [287, 0]
click at [58, 151] on button "Endereços" at bounding box center [63, 154] width 76 height 16
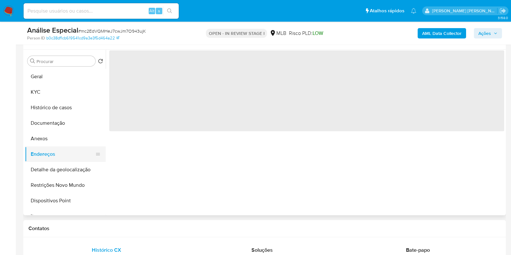
scroll to position [0, 0]
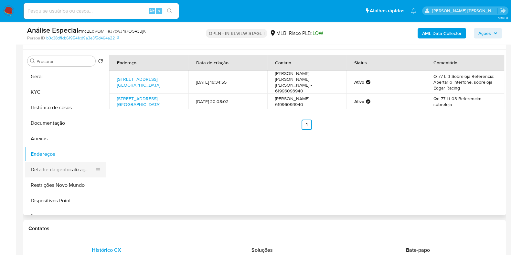
click at [46, 172] on button "Detalhe da geolocalização" at bounding box center [63, 170] width 76 height 16
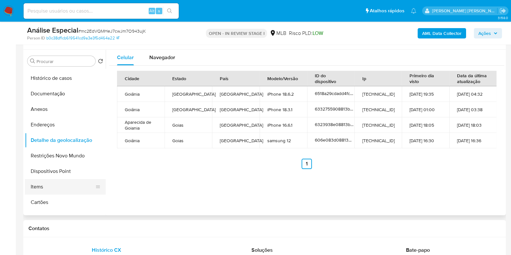
scroll to position [40, 0]
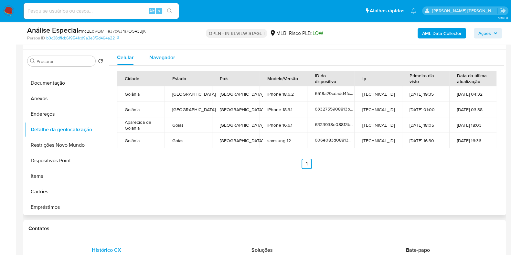
click at [160, 59] on span "Navegador" at bounding box center [162, 57] width 26 height 7
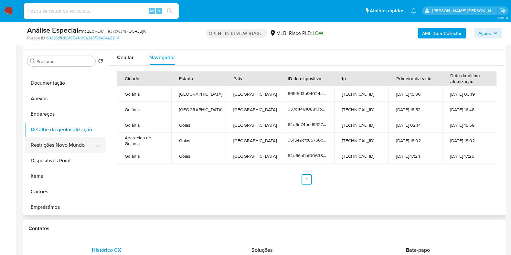
click at [56, 148] on button "Restrições Novo Mundo" at bounding box center [63, 145] width 76 height 16
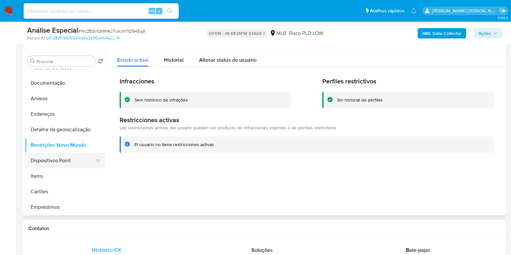
click at [55, 160] on button "Dispositivos Point" at bounding box center [63, 161] width 76 height 16
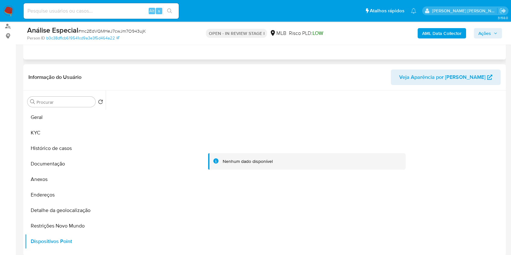
scroll to position [37, 0]
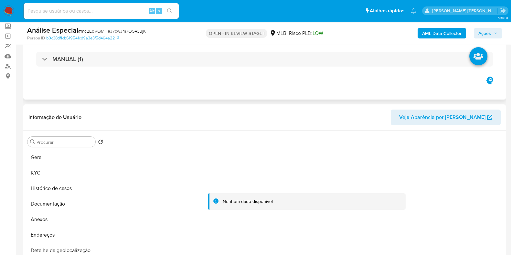
click at [63, 80] on div "Eventos ( 1 ) Ações MANUAL (1)" at bounding box center [264, 61] width 483 height 78
click at [44, 154] on button "Geral" at bounding box center [63, 158] width 76 height 16
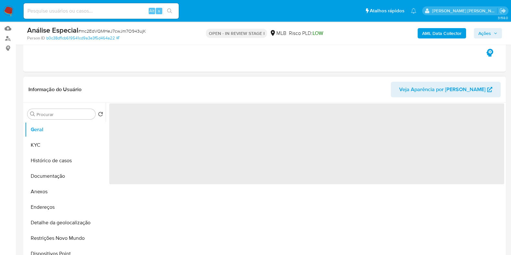
scroll to position [78, 0]
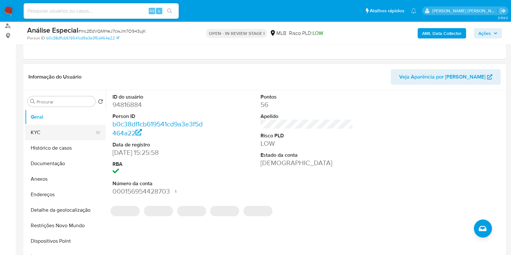
click at [65, 131] on button "KYC" at bounding box center [63, 133] width 76 height 16
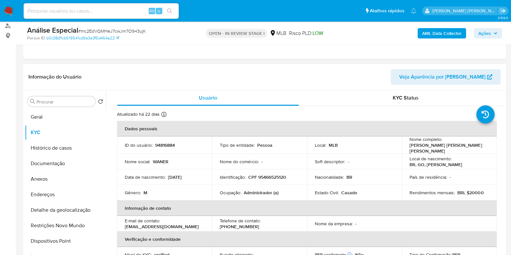
click at [259, 174] on p "CPF 95466525120" at bounding box center [267, 177] width 38 height 6
click at [259, 177] on p "CPF 95466525120" at bounding box center [267, 177] width 38 height 6
drag, startPoint x: 256, startPoint y: 175, endPoint x: 265, endPoint y: 176, distance: 9.1
click at [265, 176] on p "CPF 95466525120" at bounding box center [267, 177] width 38 height 6
click at [262, 176] on p "CPF 95466525120" at bounding box center [267, 177] width 38 height 6
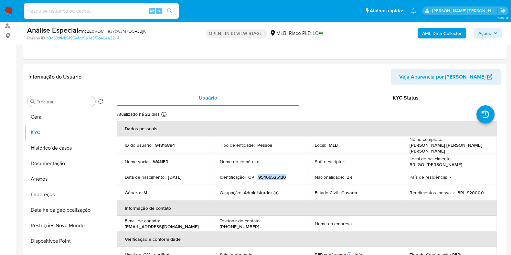
drag, startPoint x: 257, startPoint y: 175, endPoint x: 287, endPoint y: 175, distance: 29.7
click at [287, 175] on div "Identificação : CPF 95466525120" at bounding box center [260, 177] width 80 height 6
copy p "95466525120"
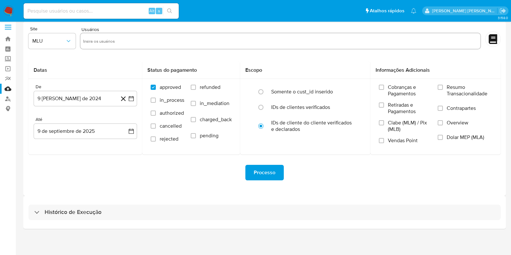
scroll to position [5, 0]
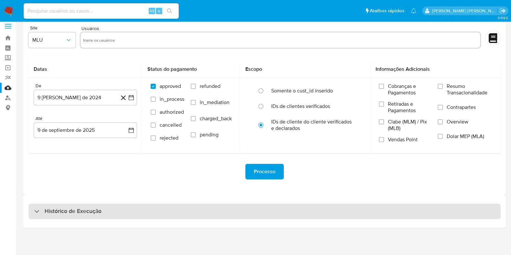
click at [65, 212] on h3 "Histórico de Execução" at bounding box center [73, 211] width 57 height 8
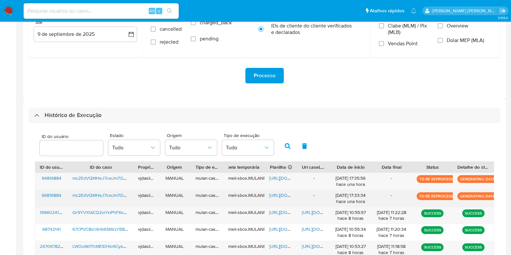
scroll to position [127, 0]
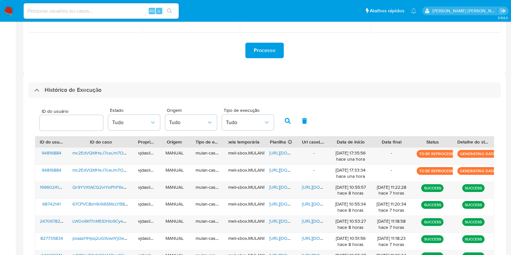
drag, startPoint x: 189, startPoint y: 152, endPoint x: 496, endPoint y: 154, distance: 307.0
click at [496, 154] on div "ID do usuário Estado Tudo Origem Tudo Tipo de execução Tudo ID do usuário ID do…" at bounding box center [264, 220] width 472 height 244
click at [376, 126] on div "ID do usuário Estado Tudo Origem Tudo Tipo de execução Tudo" at bounding box center [264, 120] width 459 height 32
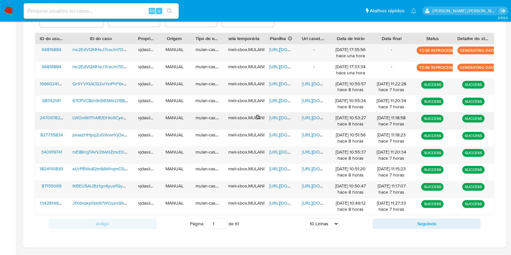
scroll to position [248, 0]
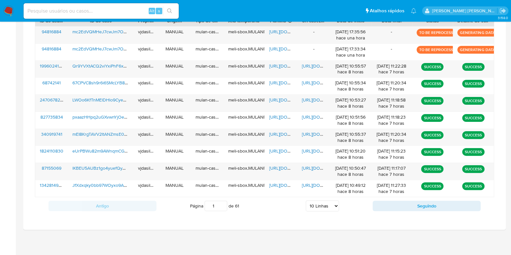
click at [317, 207] on select "5 Linhas 10 Linhas 20 Linhas 25 Linhas 50 Linhas 100 Linhas" at bounding box center [322, 205] width 33 height 11
select select "50"
click at [306, 200] on select "5 Linhas 10 Linhas 20 Linhas 25 Linhas 50 Linhas 100 Linhas" at bounding box center [322, 205] width 33 height 11
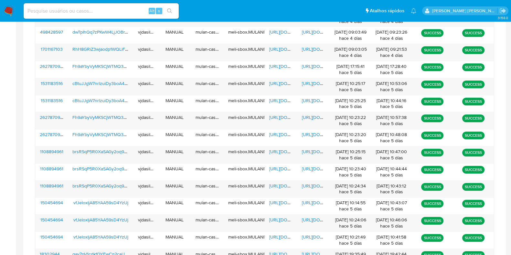
scroll to position [692, 0]
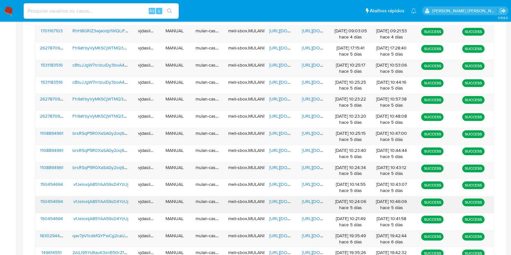
click at [305, 198] on span "[URL][DOMAIN_NAME]" at bounding box center [324, 201] width 45 height 6
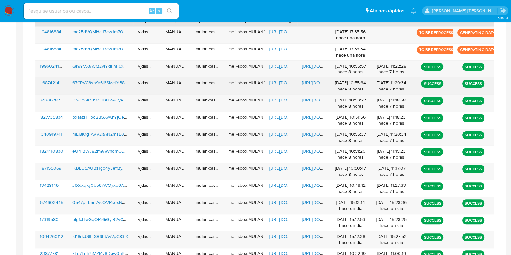
scroll to position [86, 0]
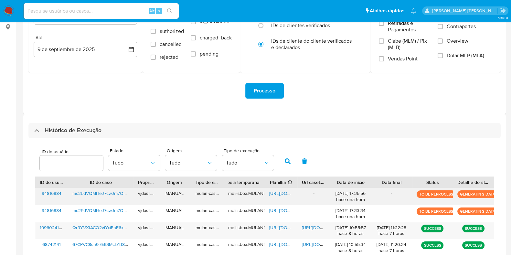
click at [278, 195] on span "[URL][DOMAIN_NAME]" at bounding box center [291, 193] width 45 height 6
